Goal: Book appointment/travel/reservation

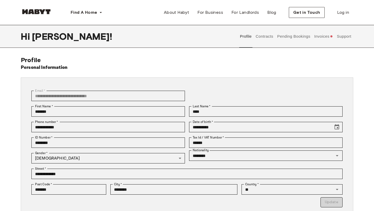
click at [269, 37] on button "Contracts" at bounding box center [264, 36] width 19 height 23
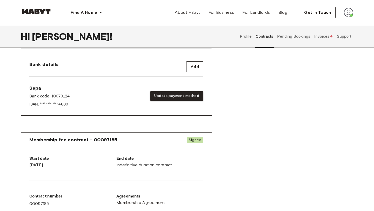
scroll to position [208, 0]
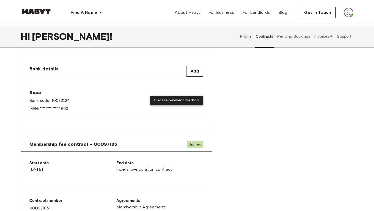
click at [190, 96] on button "Update payment method" at bounding box center [176, 101] width 53 height 10
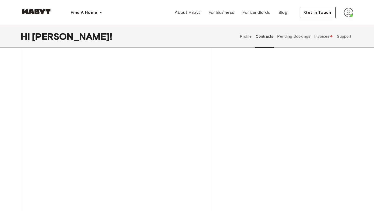
scroll to position [334, 0]
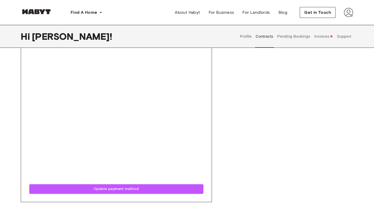
scroll to position [344, 0]
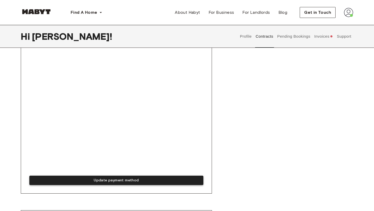
click at [124, 176] on button "Update payment method" at bounding box center [116, 181] width 174 height 10
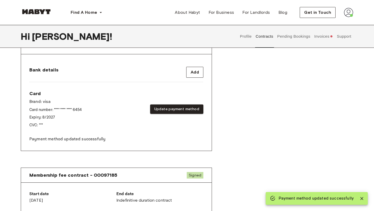
scroll to position [206, 0]
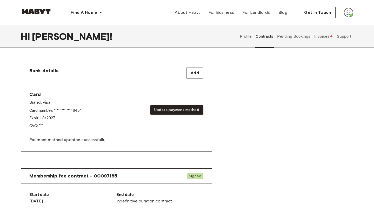
click at [327, 42] on button "Invoices" at bounding box center [323, 36] width 20 height 23
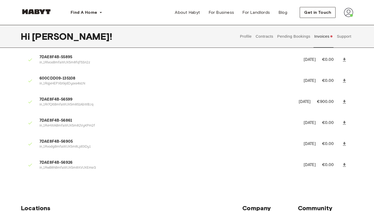
scroll to position [406, 0]
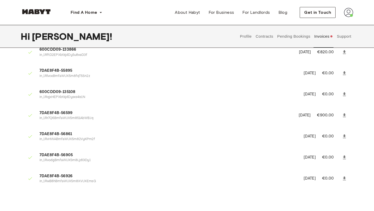
click at [269, 32] on button "Contracts" at bounding box center [264, 36] width 19 height 23
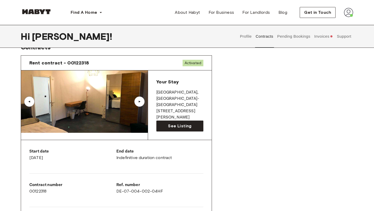
scroll to position [11, 0]
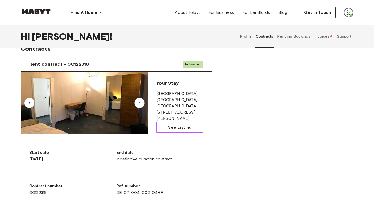
click at [191, 122] on link "See Listing" at bounding box center [179, 127] width 47 height 11
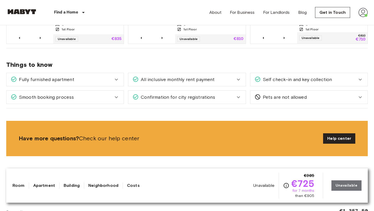
scroll to position [295, 0]
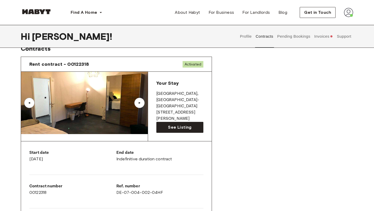
click at [315, 38] on button "Invoices" at bounding box center [323, 36] width 20 height 23
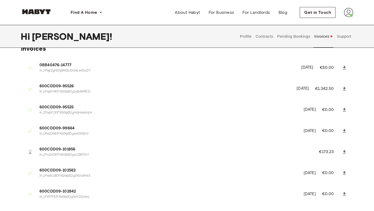
click at [299, 34] on button "Pending Bookings" at bounding box center [294, 36] width 35 height 23
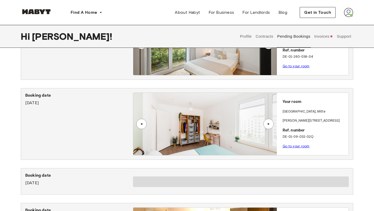
scroll to position [60, 0]
click at [269, 121] on div "▲" at bounding box center [268, 124] width 10 height 10
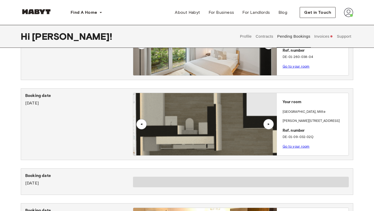
click at [269, 121] on div "▲" at bounding box center [268, 124] width 10 height 10
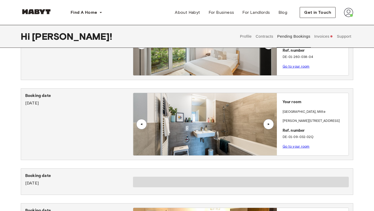
click at [270, 123] on div "▲" at bounding box center [268, 124] width 5 height 3
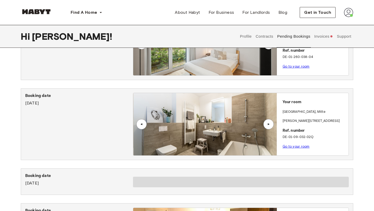
click at [270, 123] on div "▲" at bounding box center [268, 124] width 5 height 3
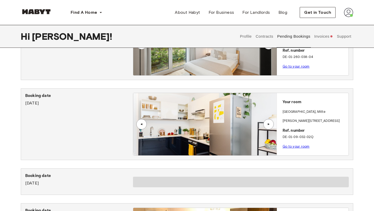
click at [270, 123] on div "▲" at bounding box center [268, 124] width 5 height 3
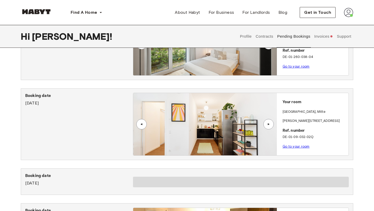
click at [270, 124] on div "▲" at bounding box center [268, 124] width 5 height 3
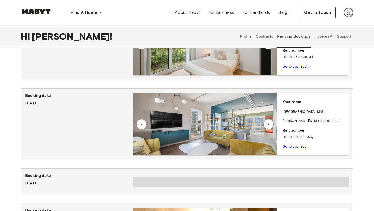
click at [271, 124] on div "▲" at bounding box center [268, 124] width 5 height 3
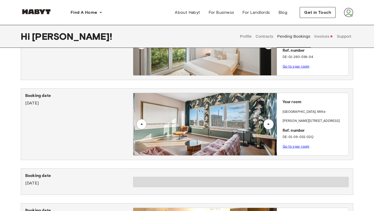
scroll to position [0, 0]
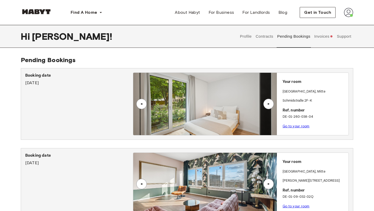
click at [266, 104] on div "▲" at bounding box center [268, 103] width 5 height 3
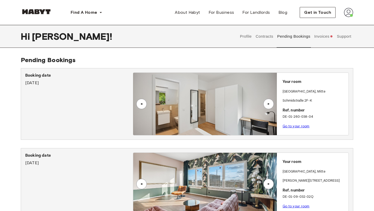
click at [266, 104] on div "▲" at bounding box center [268, 103] width 5 height 3
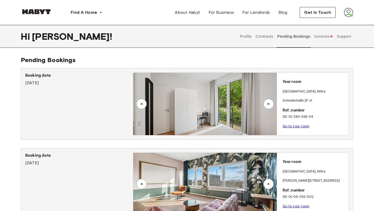
click at [266, 104] on div "▲" at bounding box center [268, 103] width 5 height 3
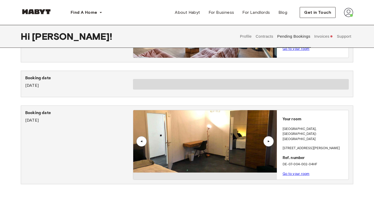
scroll to position [158, 0]
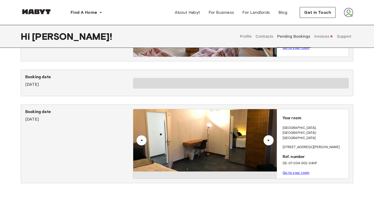
click at [269, 139] on div "▲" at bounding box center [268, 140] width 5 height 3
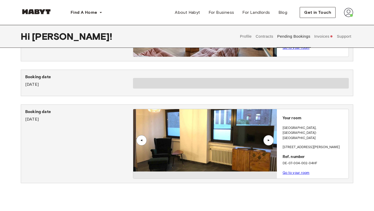
click at [269, 139] on div "▲" at bounding box center [268, 140] width 5 height 3
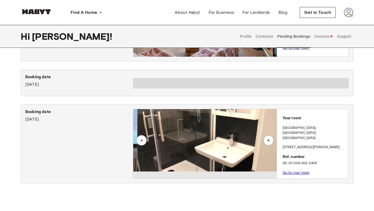
click at [269, 139] on div "▲" at bounding box center [268, 140] width 5 height 3
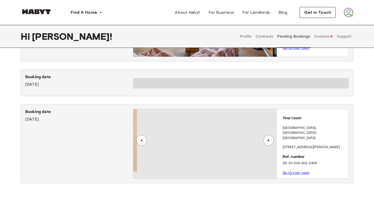
click at [269, 139] on div "▲" at bounding box center [268, 140] width 5 height 3
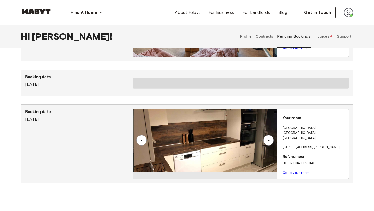
click at [322, 36] on button "Invoices" at bounding box center [323, 36] width 20 height 23
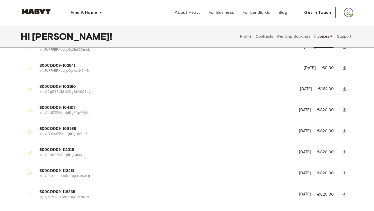
click at [349, 11] on img at bounding box center [348, 12] width 9 height 9
click at [335, 24] on span "Profile" at bounding box center [332, 24] width 13 height 6
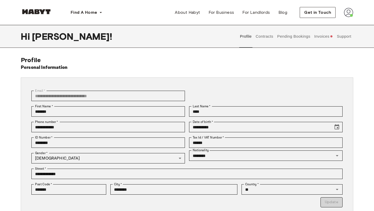
click at [343, 36] on button "Support" at bounding box center [344, 36] width 16 height 23
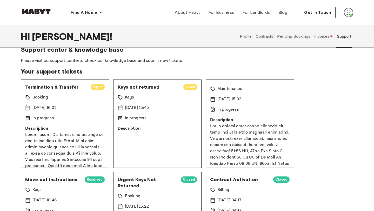
click at [268, 34] on button "Contracts" at bounding box center [264, 36] width 19 height 23
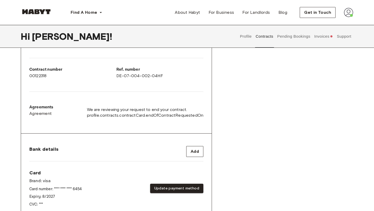
scroll to position [129, 0]
click at [173, 106] on span "We are reviewing your request to end your contract." at bounding box center [145, 109] width 116 height 6
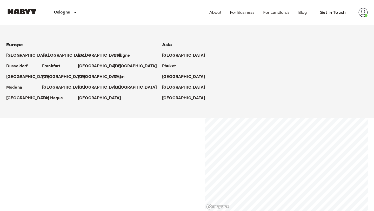
click at [44, 54] on p "[GEOGRAPHIC_DATA]" at bounding box center [64, 55] width 43 height 6
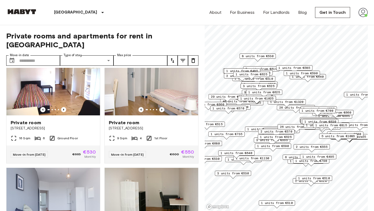
scroll to position [134, 0]
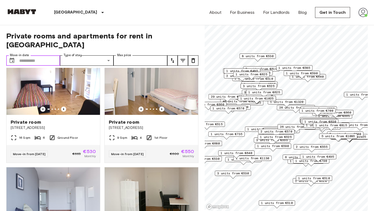
click at [44, 55] on input "Move-in date" at bounding box center [39, 60] width 41 height 10
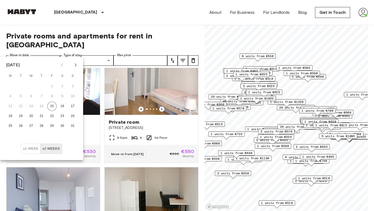
click at [78, 64] on icon "Next month" at bounding box center [75, 65] width 6 height 6
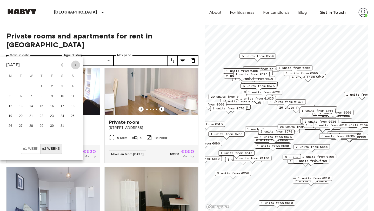
click at [78, 64] on icon "Next month" at bounding box center [75, 65] width 6 height 6
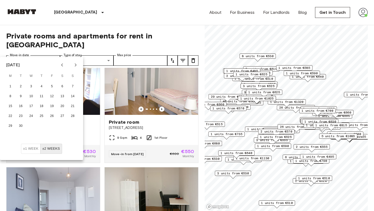
click at [78, 64] on icon "Next month" at bounding box center [75, 65] width 6 height 6
click at [30, 87] on button "1" at bounding box center [30, 86] width 9 height 9
type input "**********"
